Goal: Navigation & Orientation: Find specific page/section

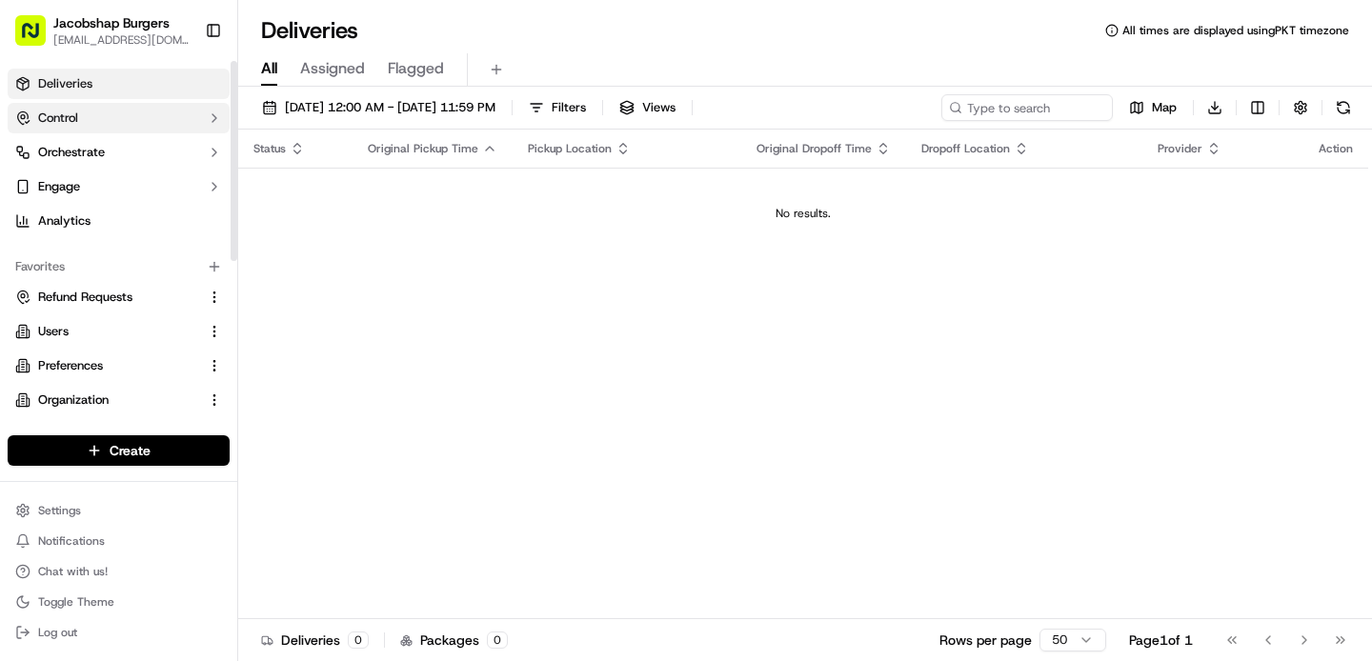
click at [162, 115] on button "Control" at bounding box center [119, 118] width 222 height 30
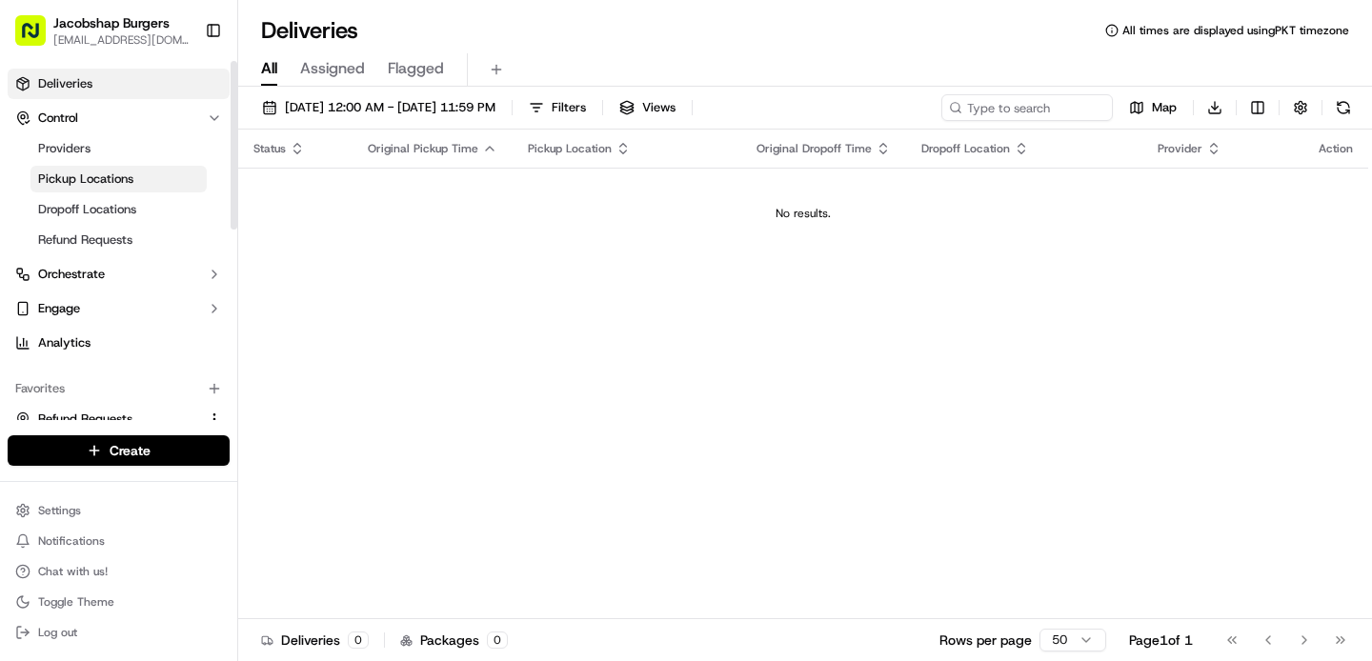
click at [149, 188] on link "Pickup Locations" at bounding box center [118, 179] width 176 height 27
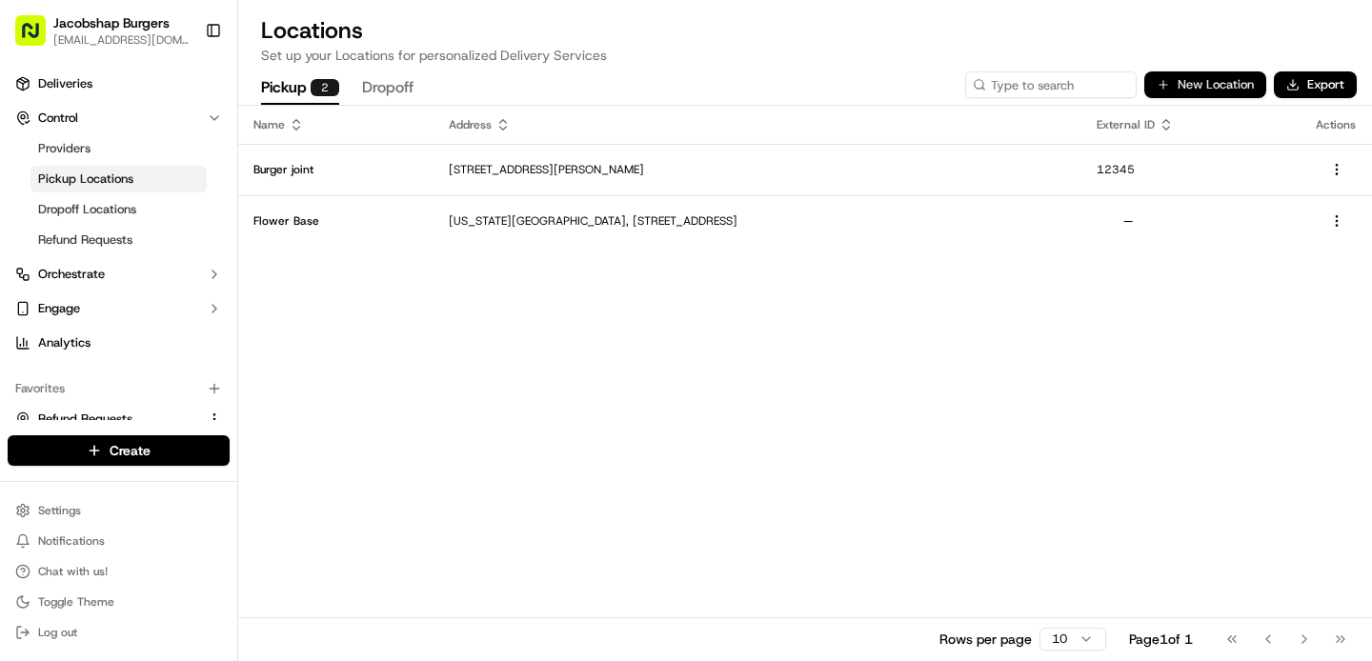
click at [1217, 94] on button "New Location" at bounding box center [1205, 84] width 122 height 27
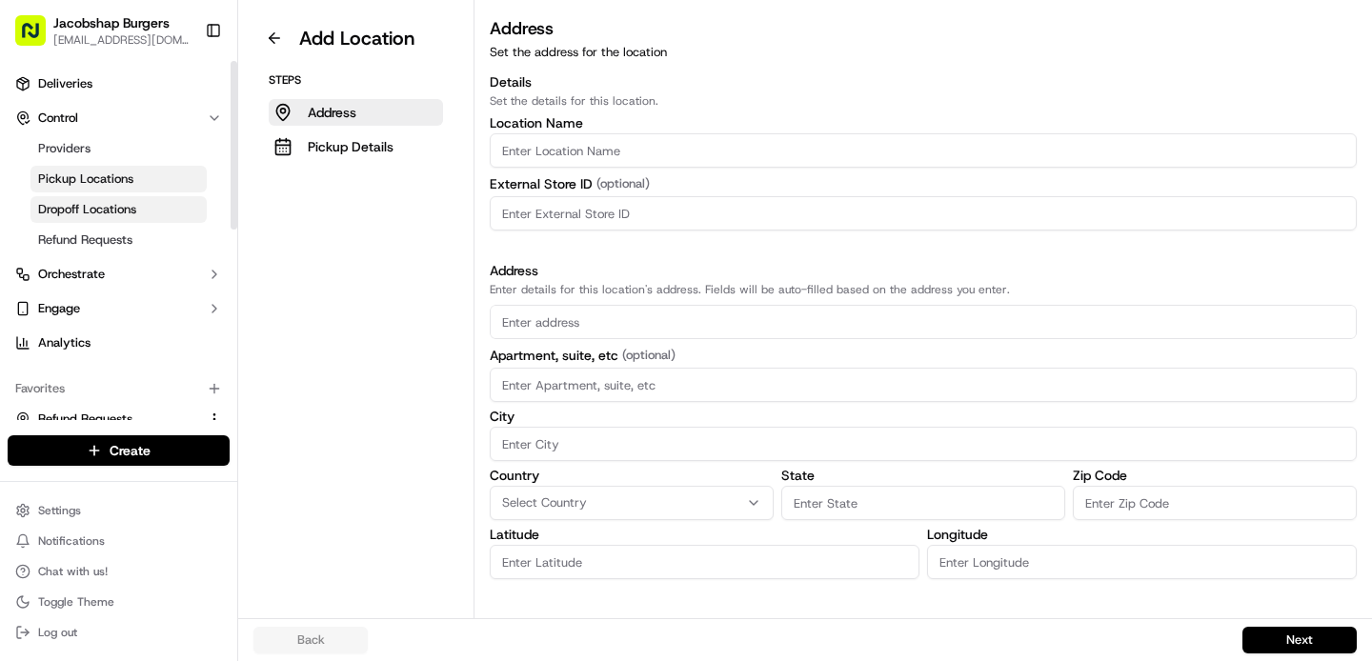
click at [111, 212] on span "Dropoff Locations" at bounding box center [87, 209] width 98 height 17
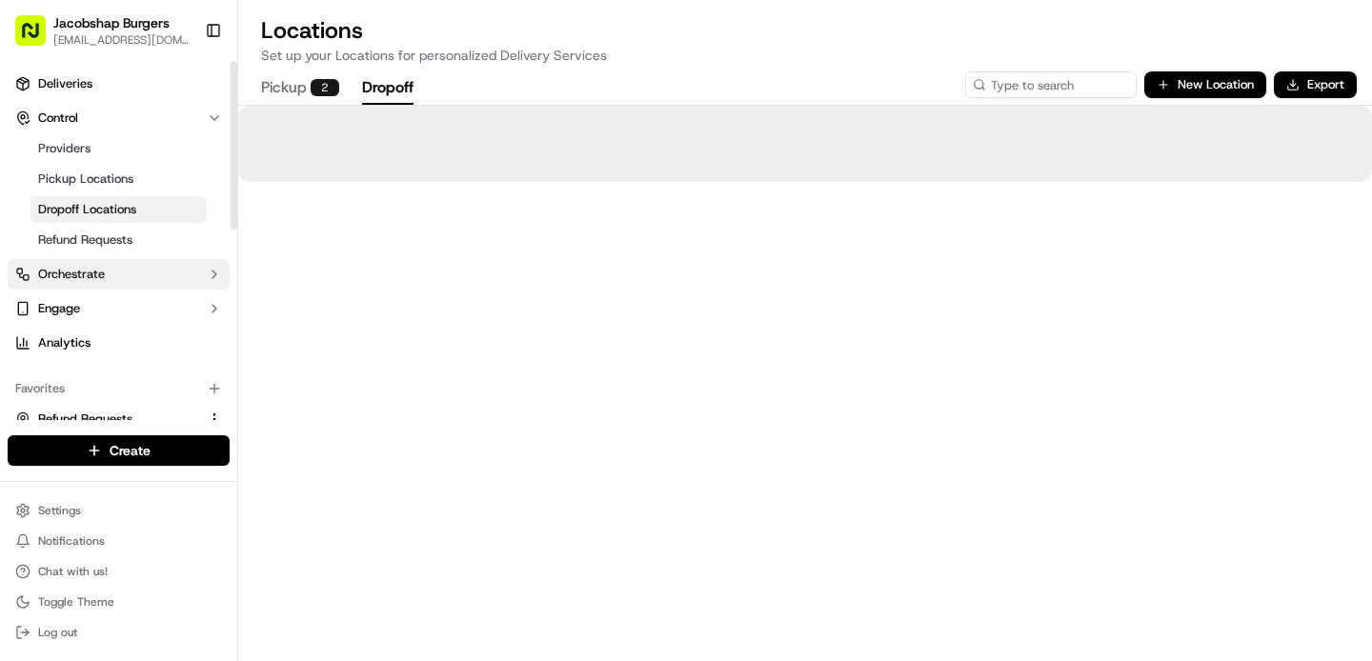
click at [124, 277] on button "Orchestrate" at bounding box center [119, 274] width 222 height 30
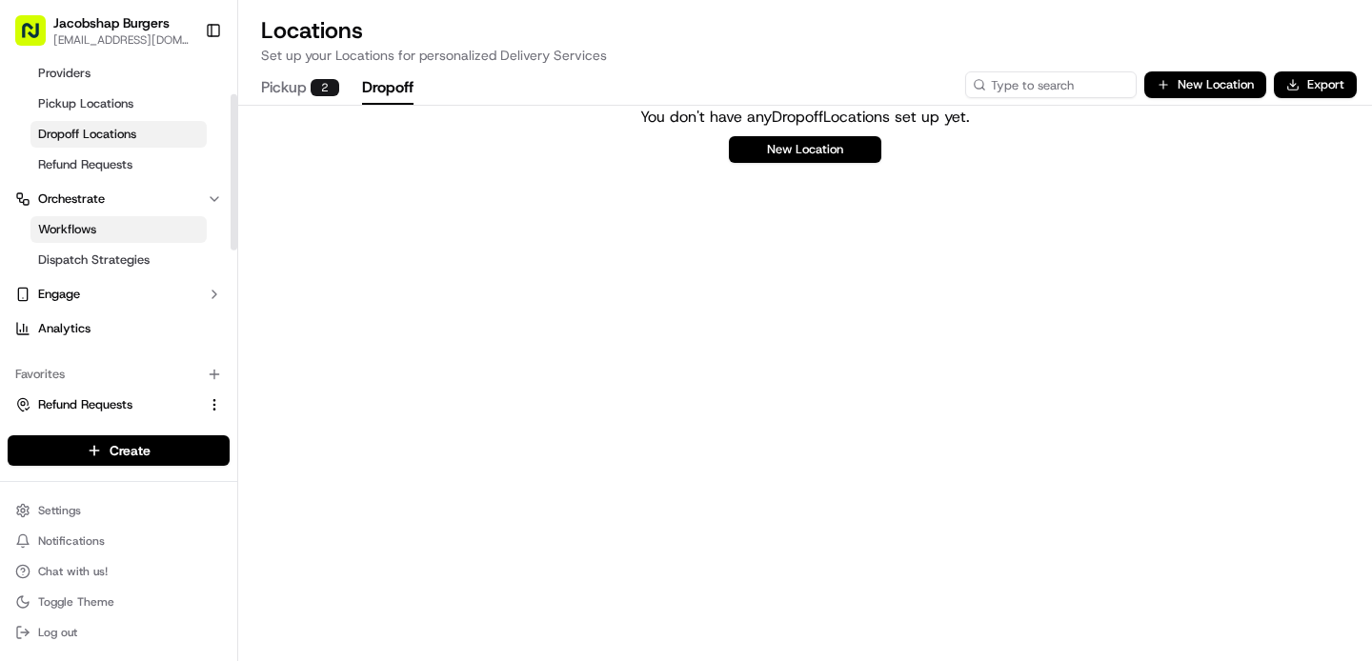
scroll to position [92, 0]
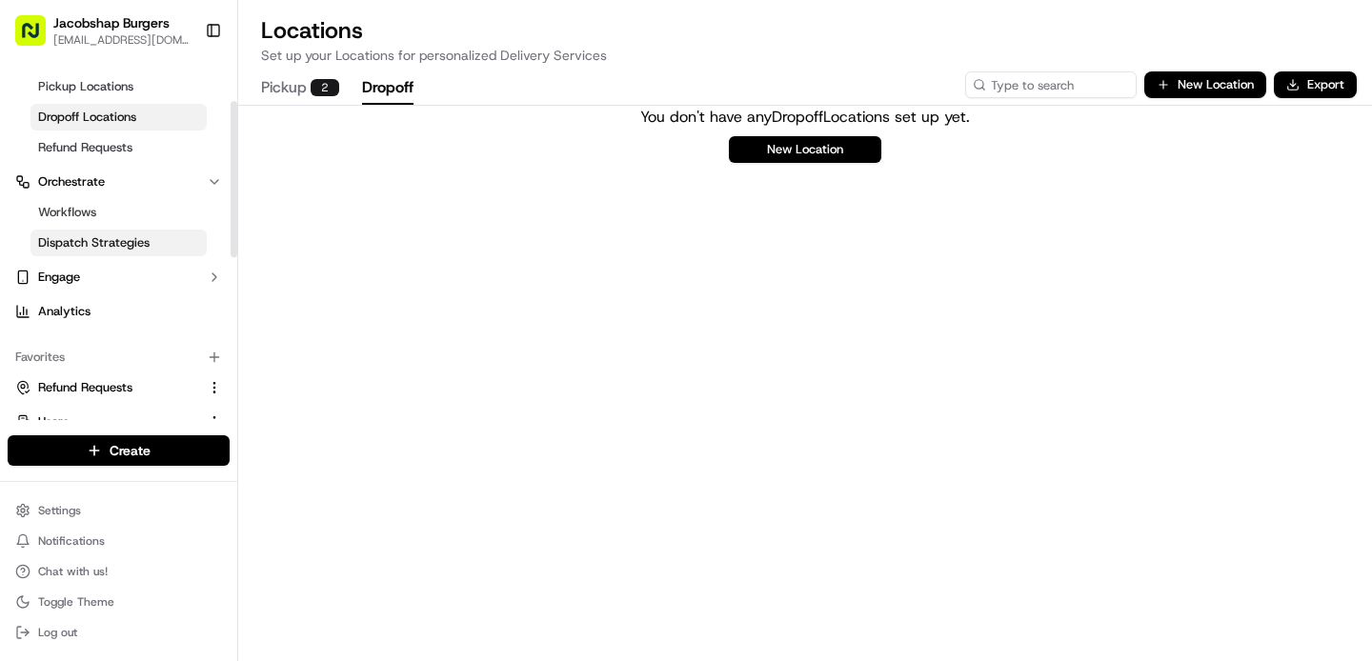
click at [171, 239] on link "Dispatch Strategies" at bounding box center [118, 243] width 176 height 27
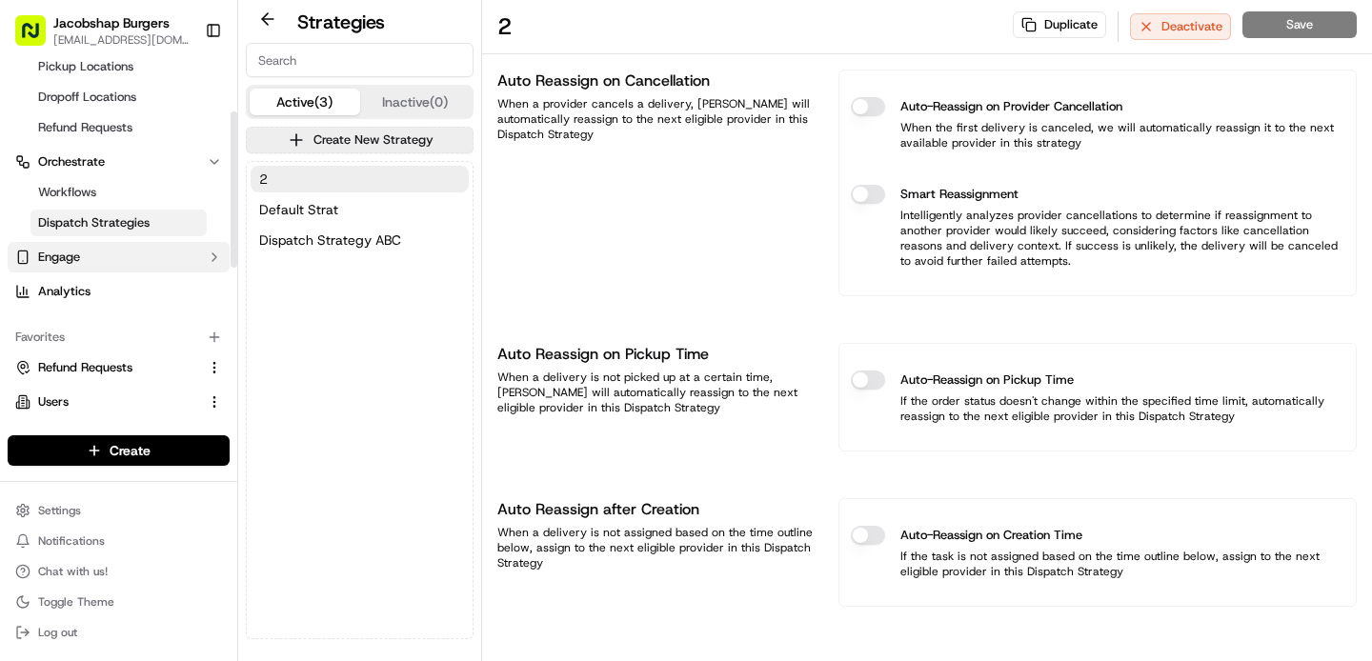
scroll to position [118, 0]
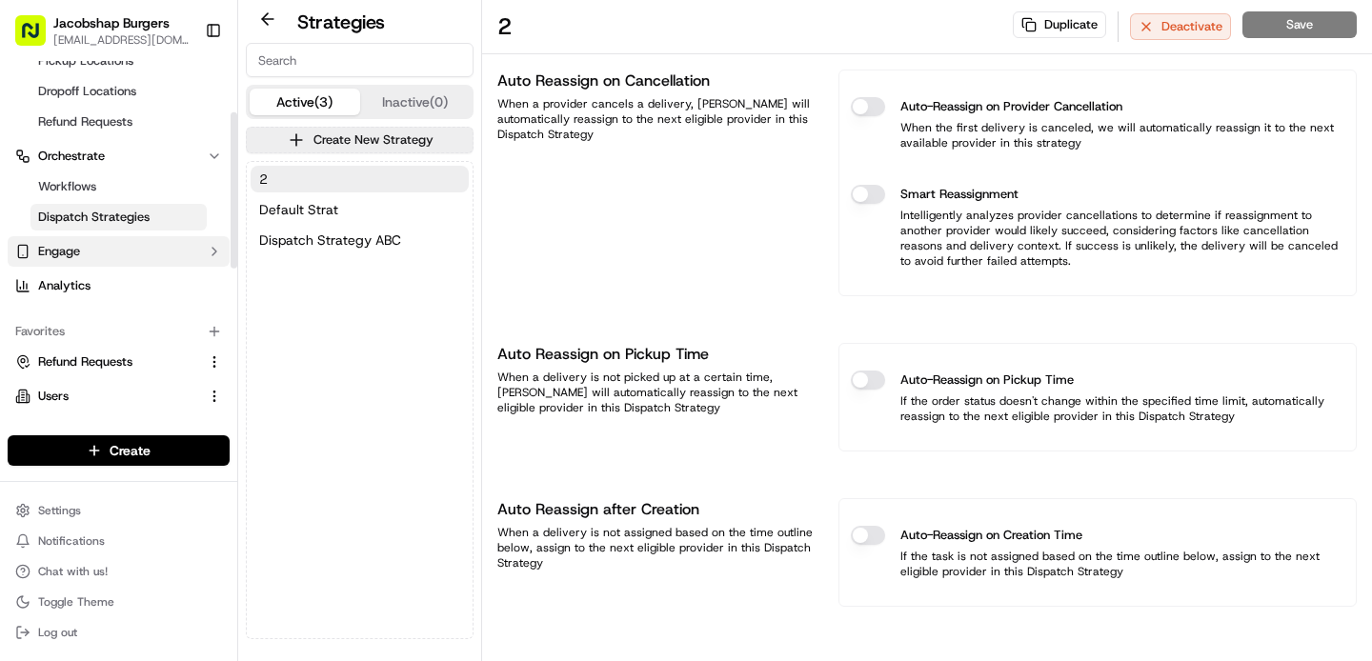
click at [126, 244] on button "Engage" at bounding box center [119, 251] width 222 height 30
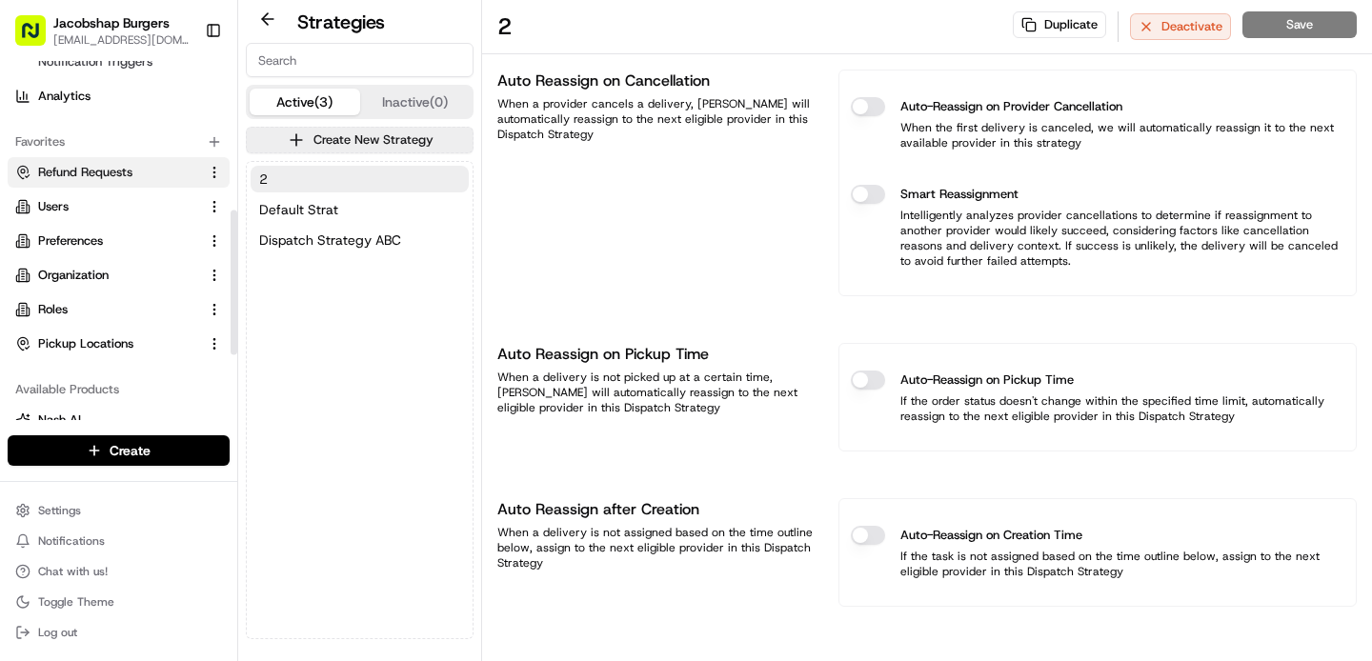
scroll to position [368, 0]
click at [174, 342] on link "Pickup Locations" at bounding box center [107, 344] width 184 height 17
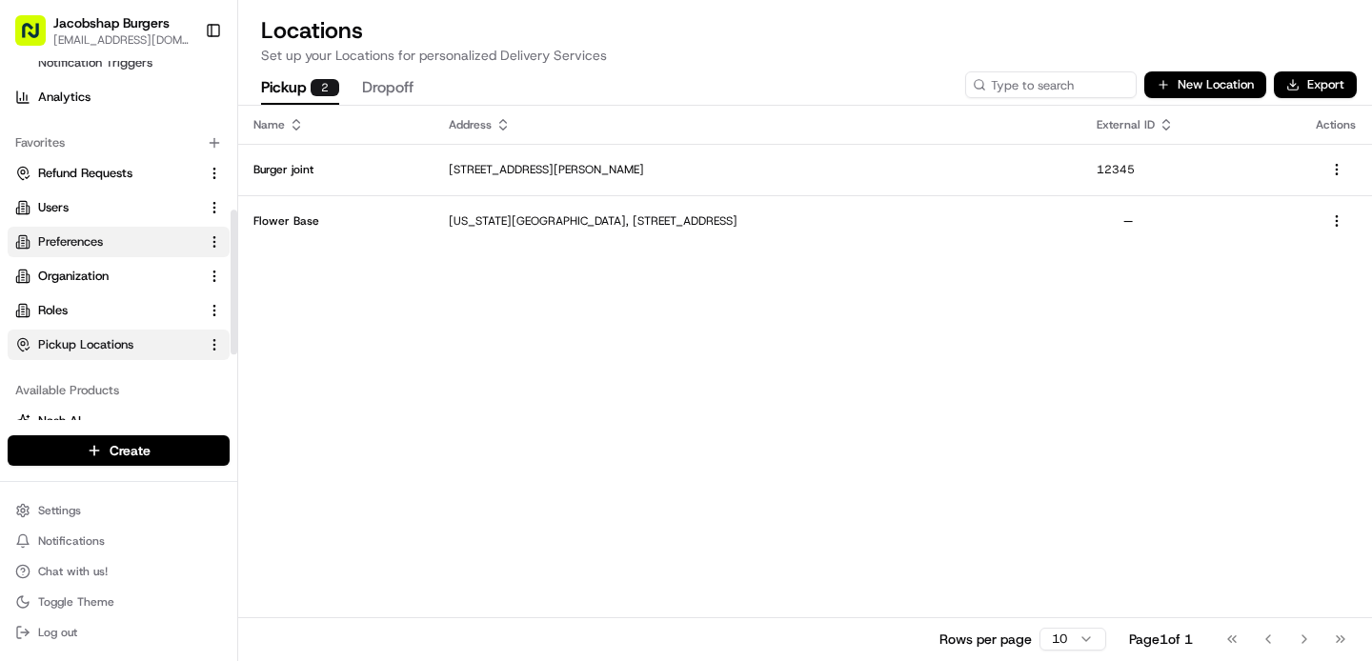
click at [133, 247] on link "Preferences" at bounding box center [107, 241] width 184 height 17
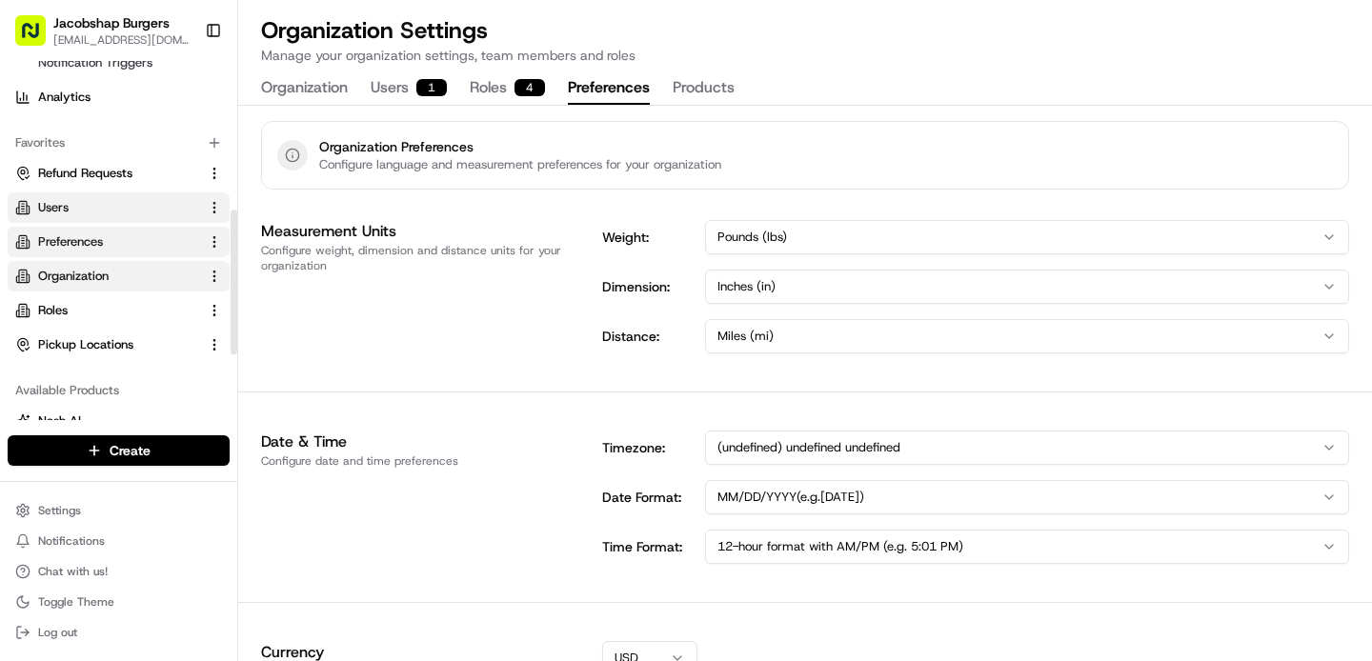
click at [112, 213] on link "Users" at bounding box center [107, 207] width 184 height 17
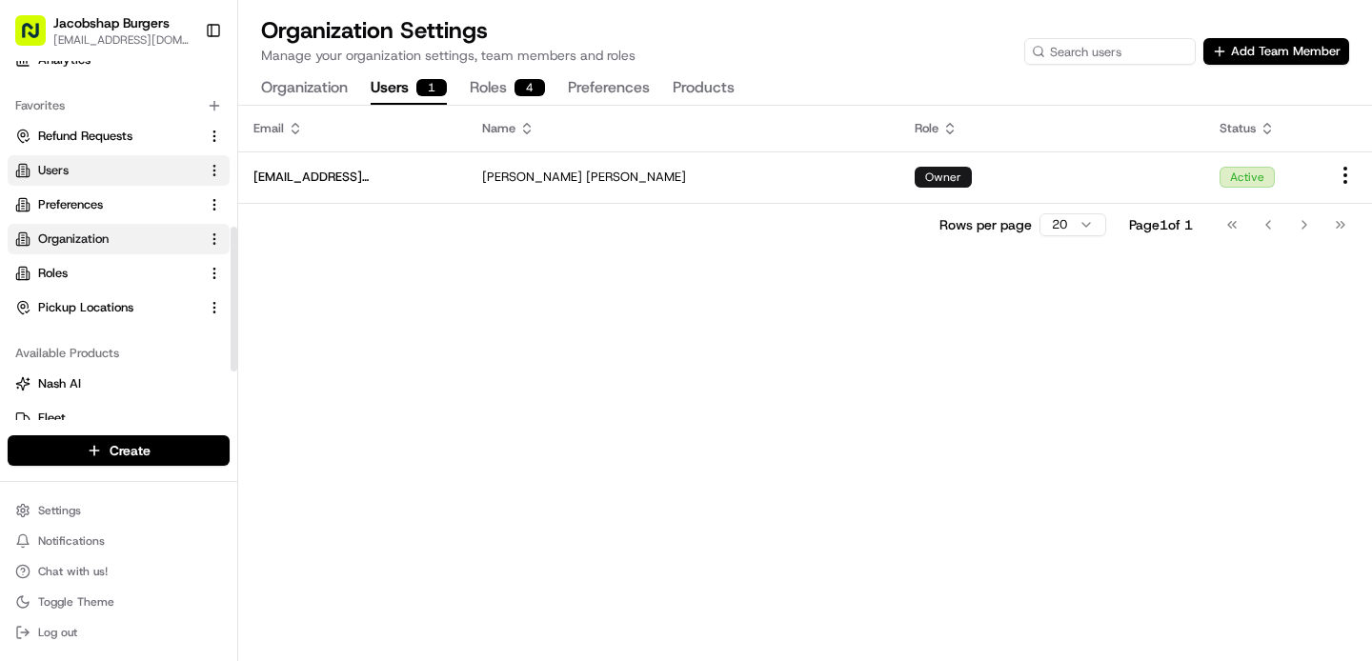
scroll to position [415, 0]
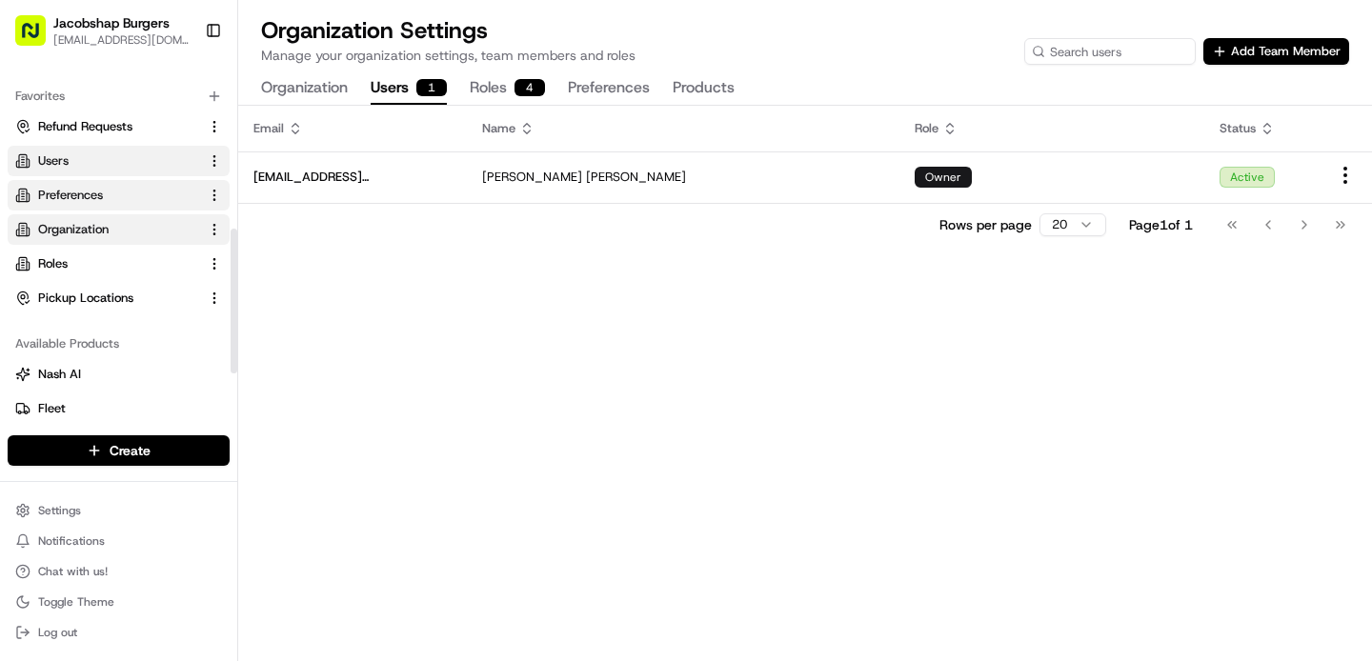
click at [139, 207] on button "Preferences" at bounding box center [119, 195] width 222 height 30
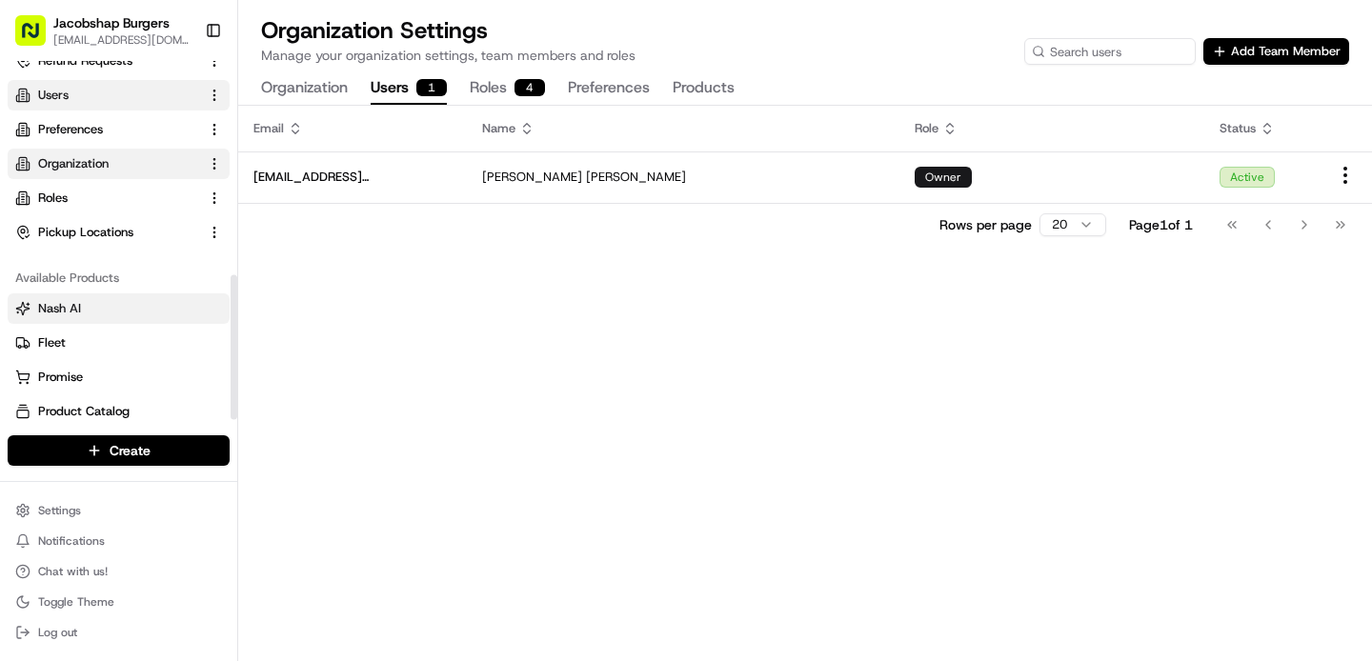
scroll to position [529, 0]
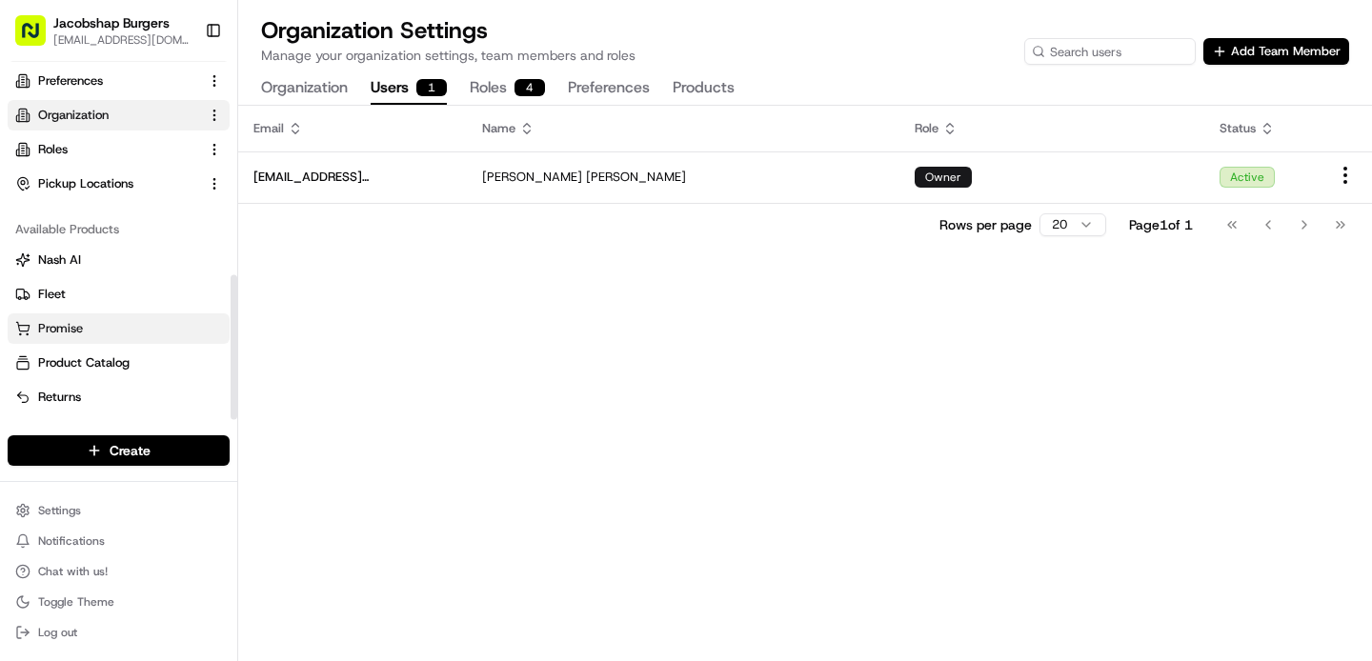
click at [136, 342] on button "Promise" at bounding box center [119, 329] width 222 height 30
click at [152, 331] on link "Promise" at bounding box center [118, 328] width 207 height 17
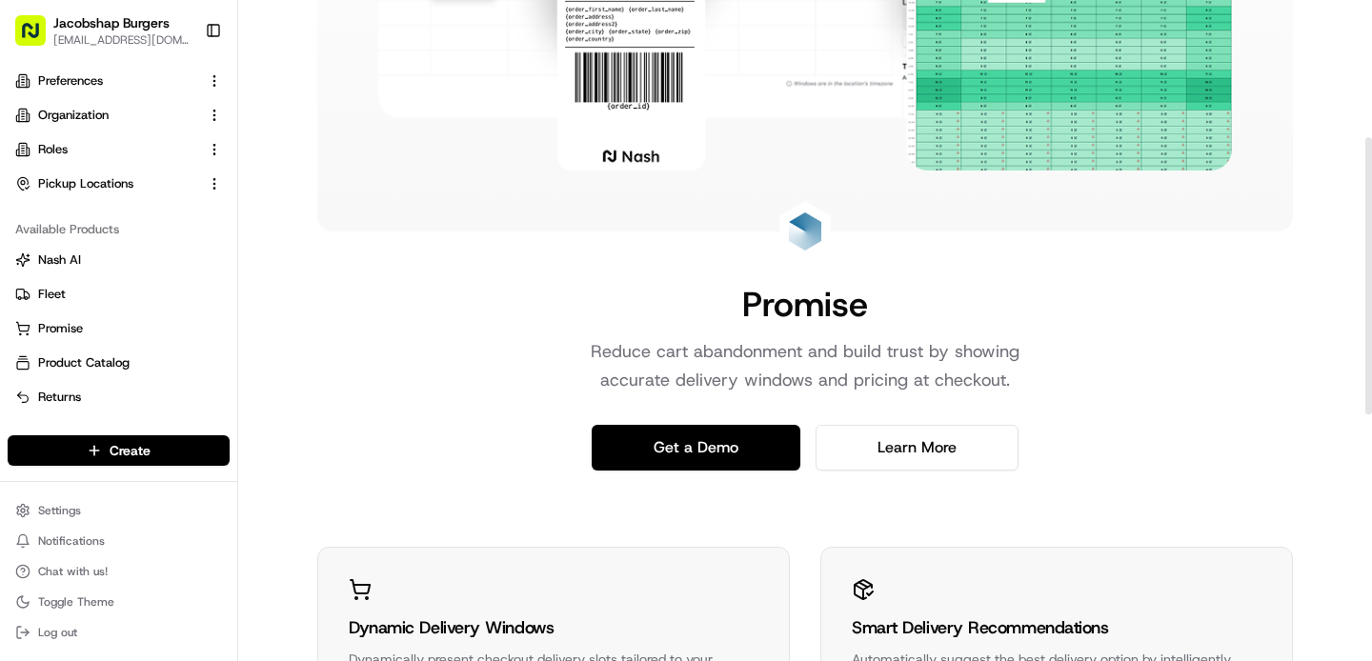
scroll to position [325, 0]
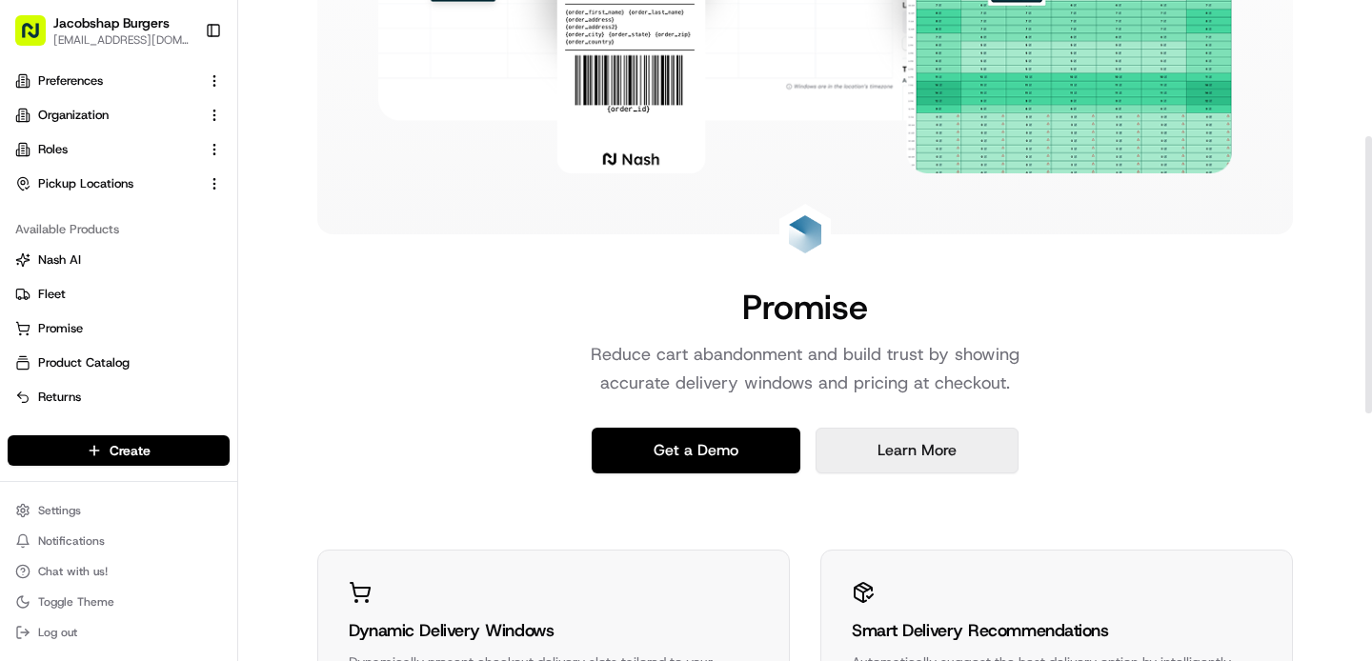
click at [893, 460] on link "Learn More" at bounding box center [917, 451] width 203 height 46
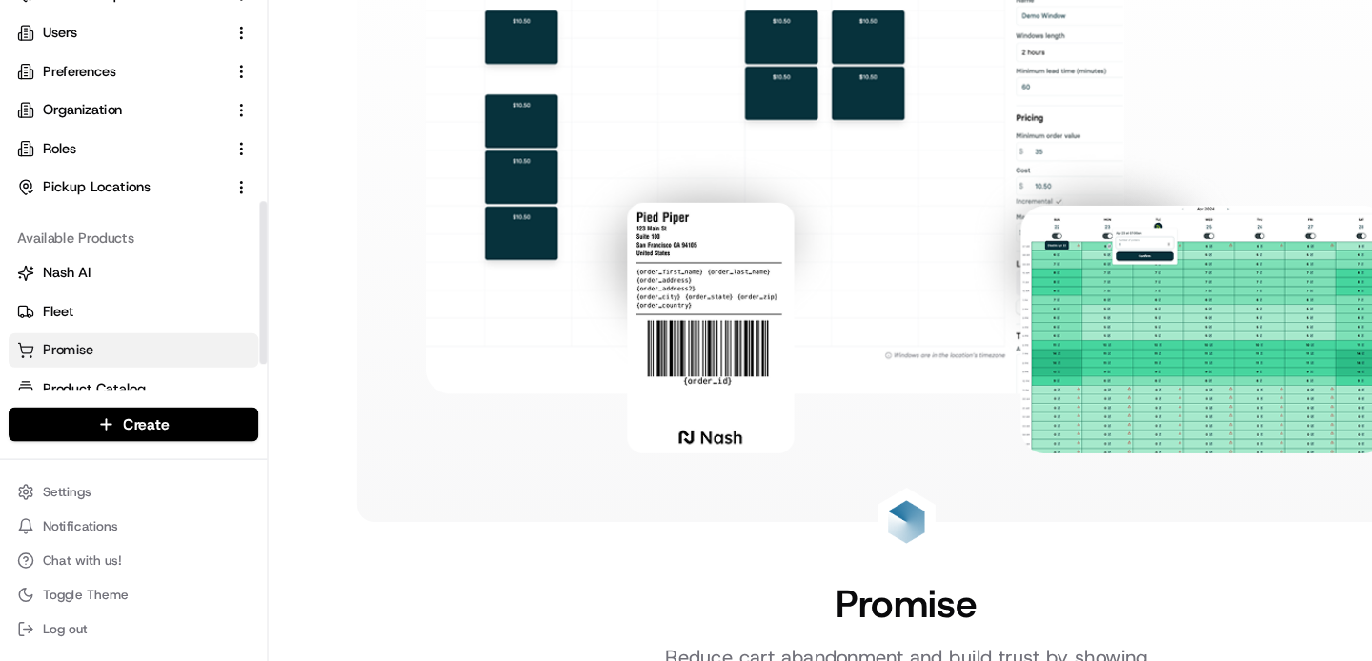
scroll to position [529, 0]
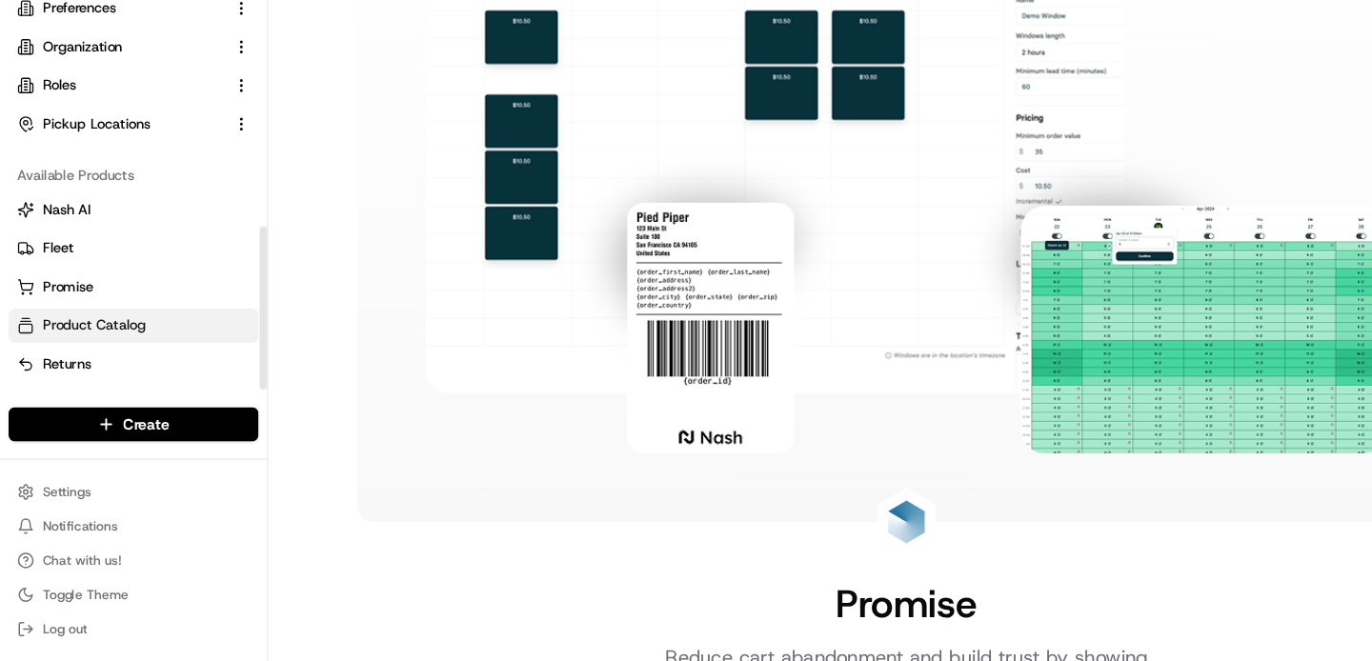
click at [139, 357] on link "Product Catalog" at bounding box center [118, 362] width 207 height 17
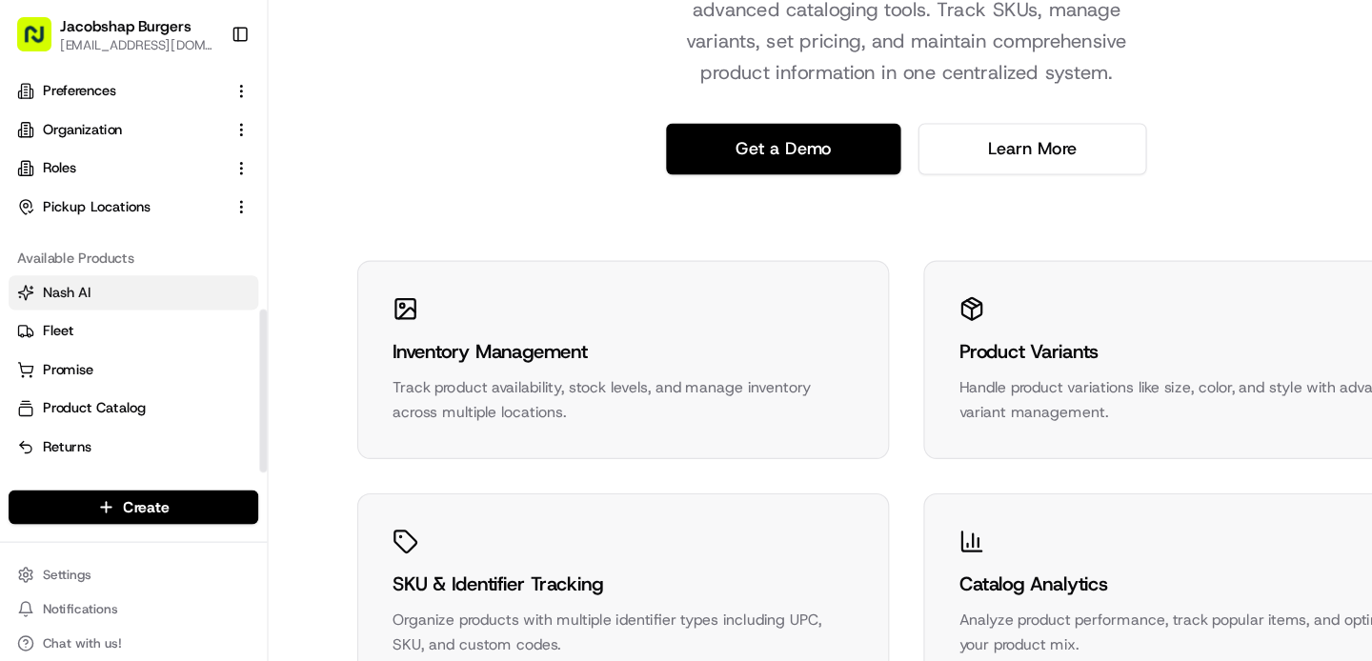
click at [100, 250] on button "Nash AI" at bounding box center [119, 260] width 222 height 30
click at [104, 339] on button "Promise" at bounding box center [119, 329] width 222 height 30
click at [92, 326] on link "Promise" at bounding box center [118, 328] width 207 height 17
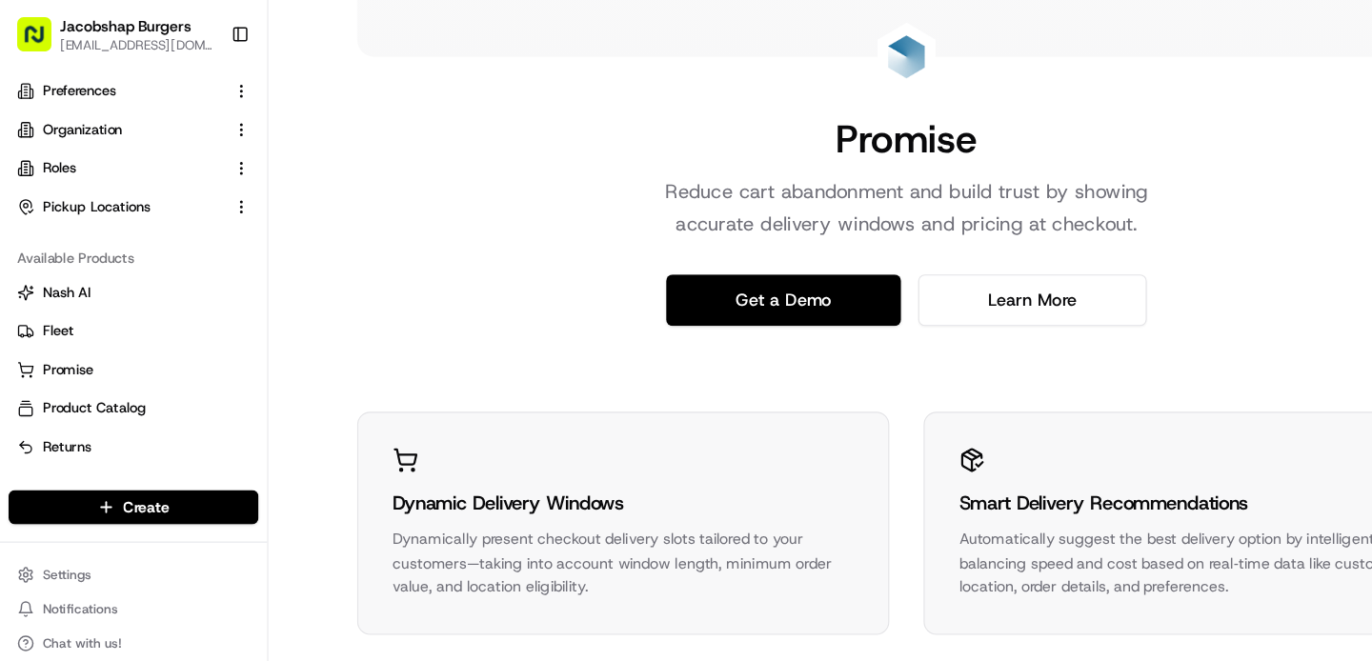
scroll to position [543, 0]
